Goal: Task Accomplishment & Management: Manage account settings

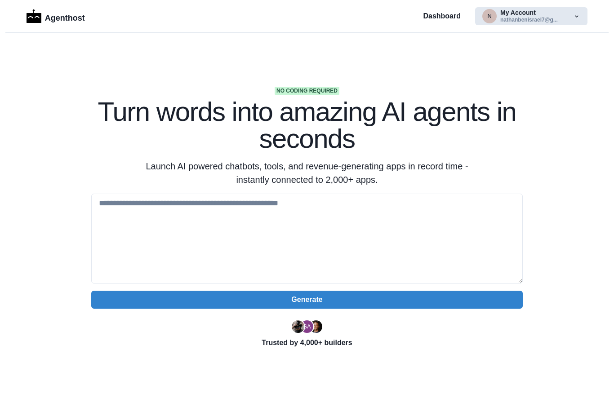
click at [500, 21] on button "n My Account nathanbenisrael7@g..." at bounding box center [531, 16] width 112 height 18
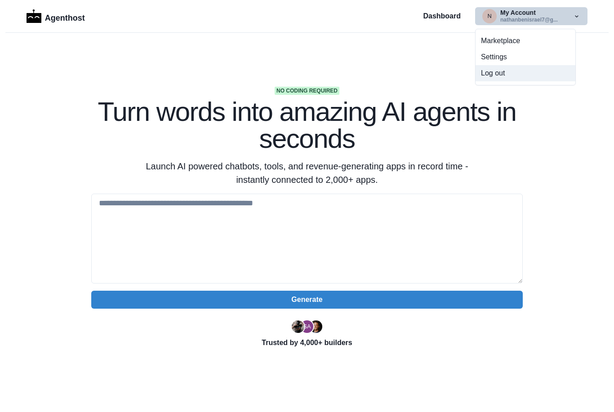
click at [497, 71] on button "Log out" at bounding box center [525, 73] width 100 height 16
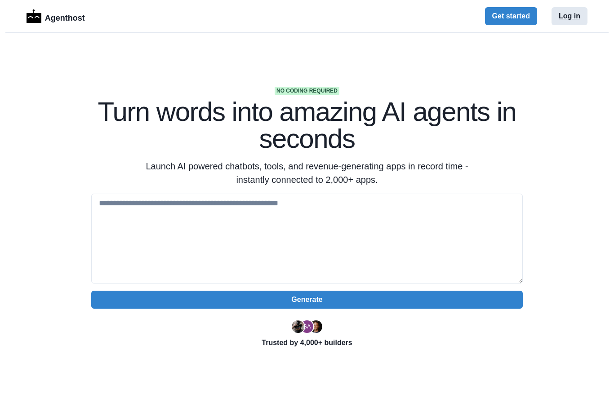
click at [572, 18] on button "Log in" at bounding box center [569, 16] width 36 height 18
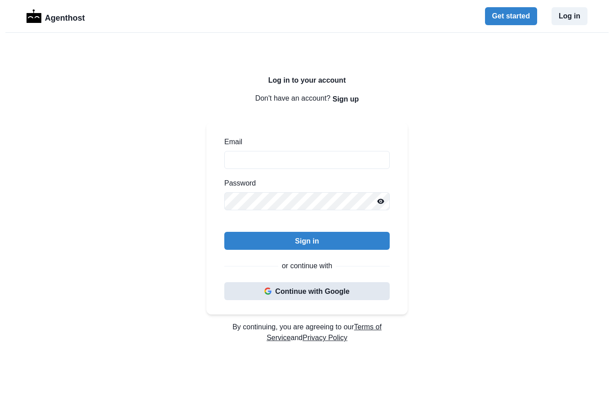
click at [306, 294] on button "Continue with Google" at bounding box center [306, 291] width 165 height 18
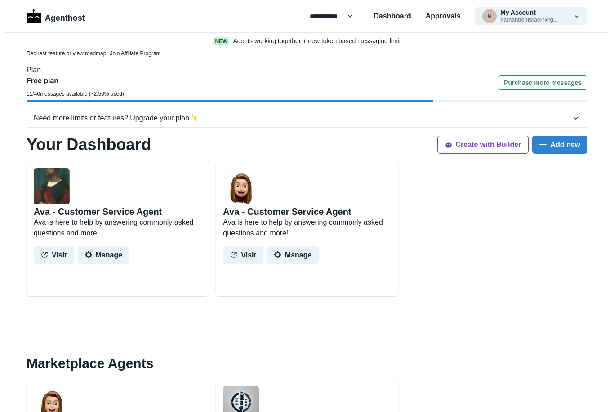
click at [399, 17] on p "Dashboard" at bounding box center [392, 16] width 38 height 11
click at [447, 17] on p "Approvals" at bounding box center [442, 16] width 35 height 11
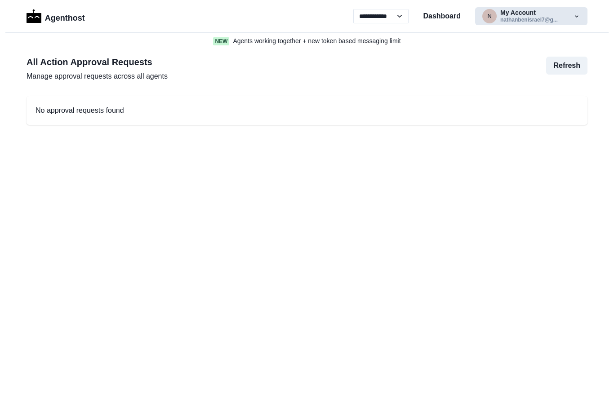
click at [529, 18] on button "n My Account nathanbenisrael7@g..." at bounding box center [531, 16] width 112 height 18
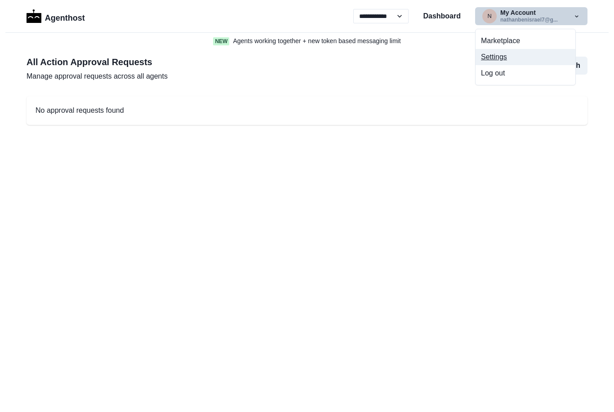
click at [502, 56] on button "Settings" at bounding box center [525, 57] width 100 height 16
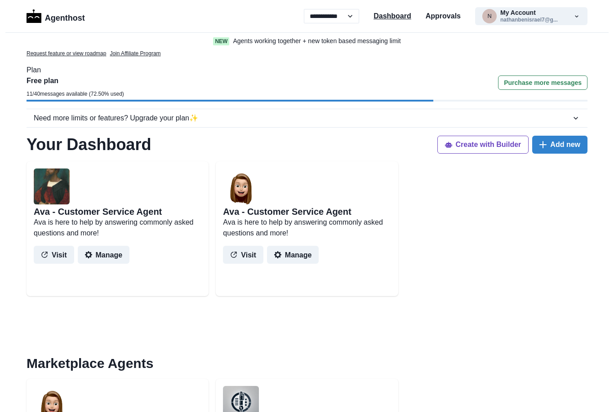
click at [394, 19] on p "Dashboard" at bounding box center [392, 16] width 38 height 11
click at [537, 84] on button "Purchase more messages" at bounding box center [542, 82] width 89 height 14
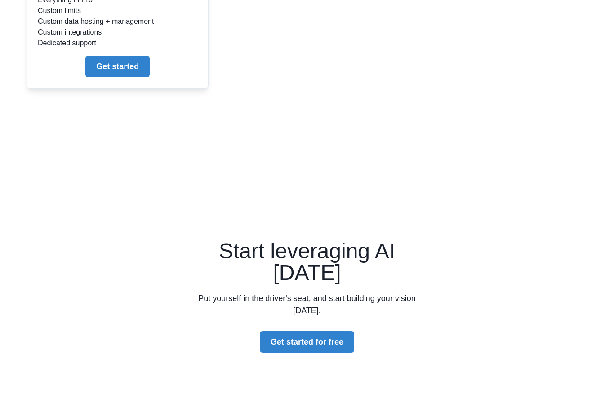
scroll to position [2409, 0]
click at [117, 71] on button "Get started" at bounding box center [117, 67] width 64 height 22
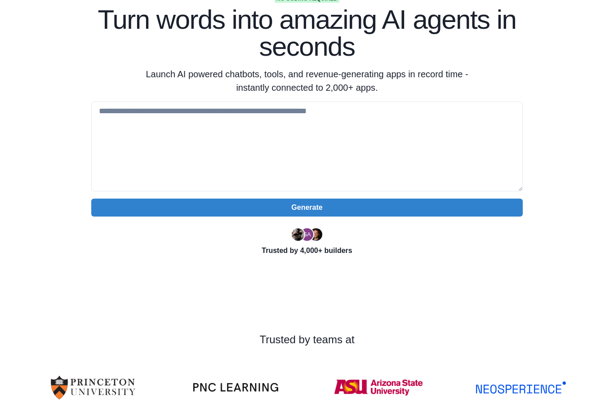
scroll to position [0, 0]
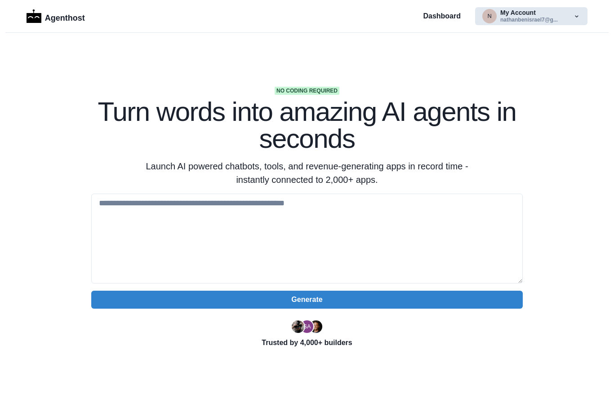
click at [551, 18] on button "n My Account nathanbenisrael7@g..." at bounding box center [531, 16] width 112 height 18
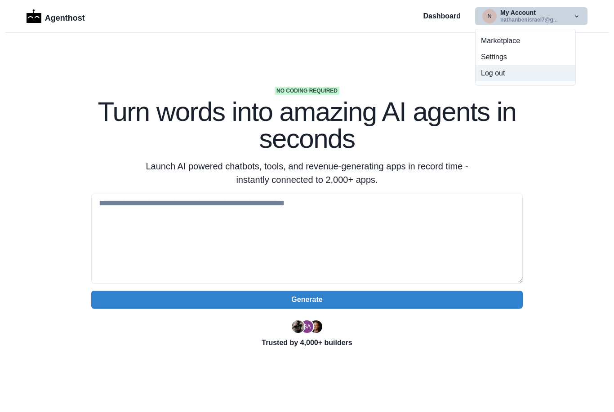
click at [496, 75] on button "Log out" at bounding box center [525, 73] width 100 height 16
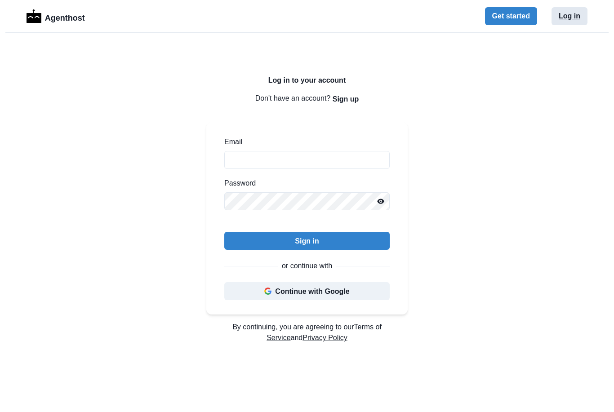
click at [571, 18] on button "Log in" at bounding box center [569, 16] width 36 height 18
click at [343, 162] on input "Email" at bounding box center [306, 160] width 165 height 18
type input "**********"
click at [58, 17] on p "Agenthost" at bounding box center [65, 17] width 40 height 16
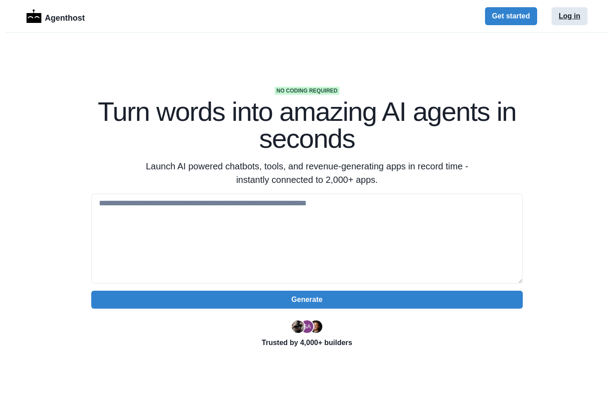
click at [570, 17] on button "Log in" at bounding box center [569, 16] width 36 height 18
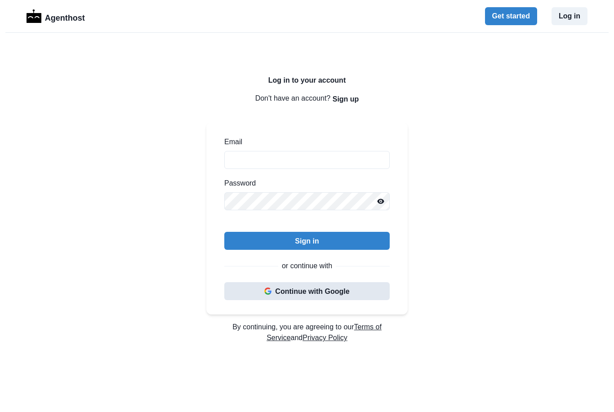
click at [324, 289] on button "Continue with Google" at bounding box center [306, 291] width 165 height 18
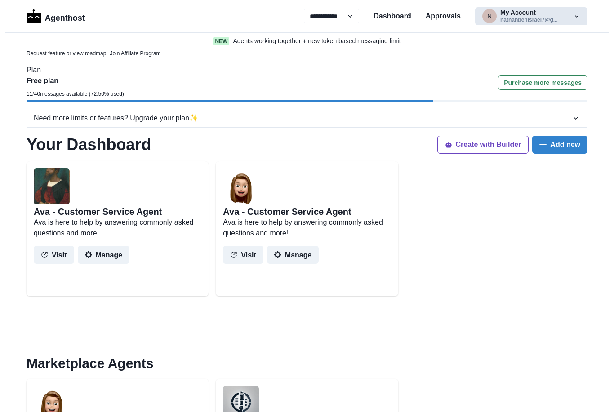
click at [517, 18] on button "n My Account nathanbenisrael7@g..." at bounding box center [531, 16] width 112 height 18
click at [514, 19] on button "n My Account nathanbenisrael7@g..." at bounding box center [531, 16] width 112 height 18
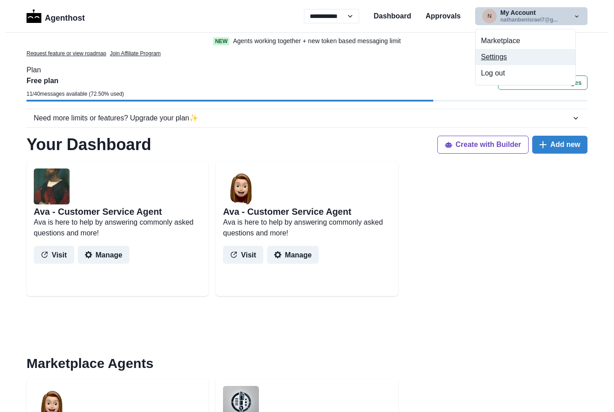
click at [497, 60] on button "Settings" at bounding box center [525, 57] width 100 height 16
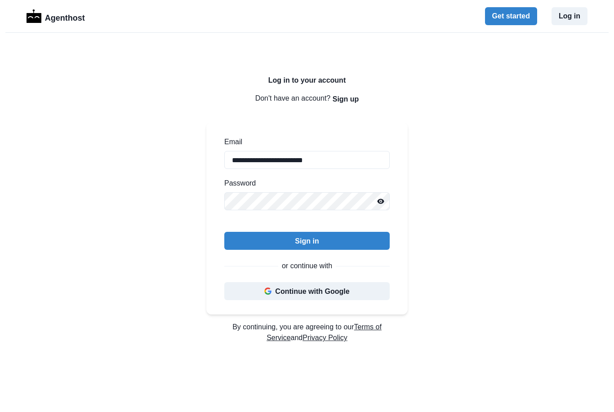
type input "**********"
click at [375, 203] on button "Reveal password" at bounding box center [380, 201] width 18 height 18
click at [298, 242] on button "Sign in" at bounding box center [306, 241] width 165 height 18
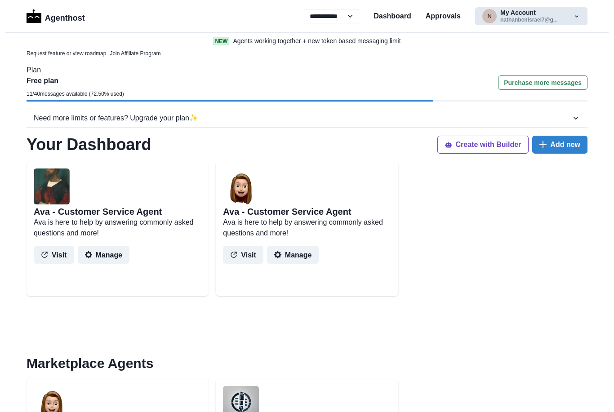
click at [548, 18] on button "n My Account nathanbenisrael7@g..." at bounding box center [531, 16] width 112 height 18
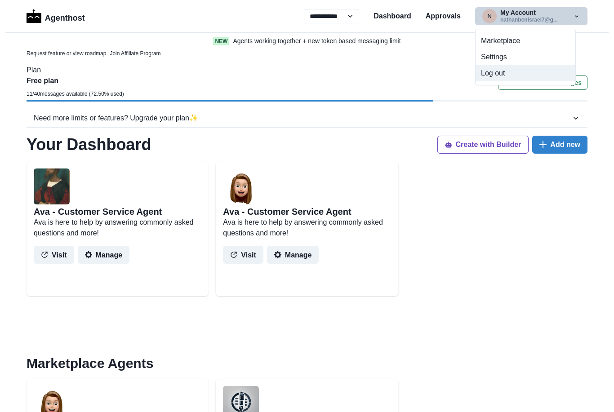
click at [494, 73] on button "Log out" at bounding box center [525, 73] width 100 height 16
